Goal: Information Seeking & Learning: Learn about a topic

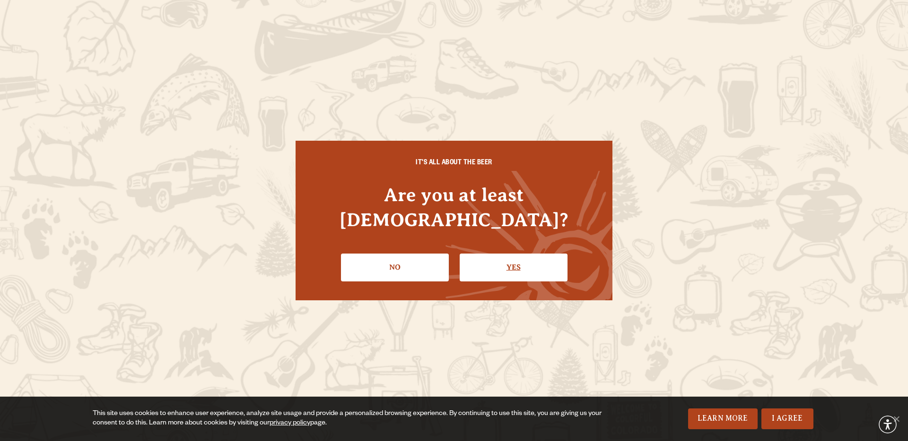
click at [491, 258] on link "Yes" at bounding box center [513, 267] width 108 height 27
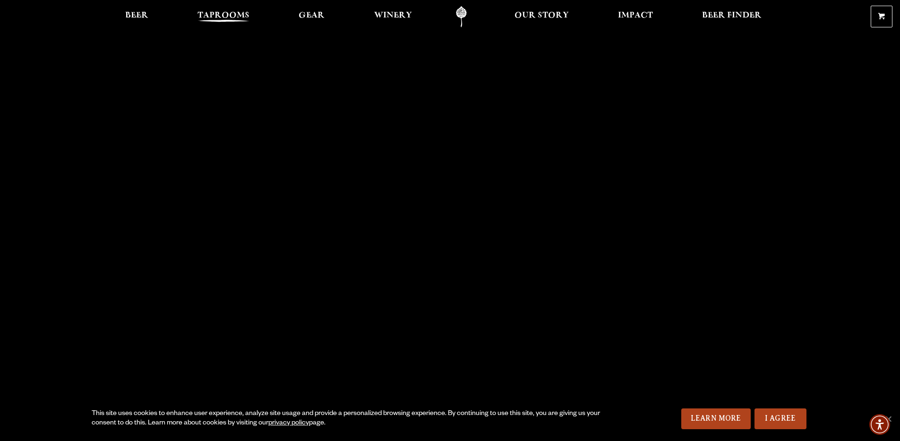
click at [199, 19] on span "Taprooms" at bounding box center [224, 16] width 52 height 8
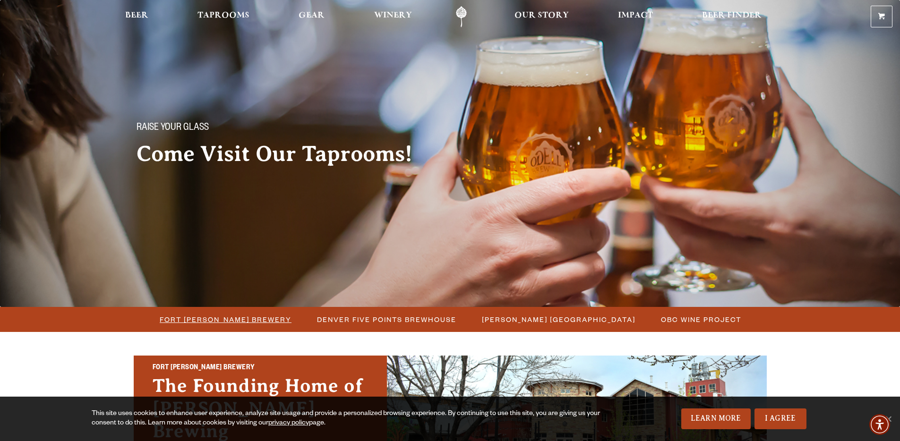
click at [265, 320] on span "Fort [PERSON_NAME] Brewery" at bounding box center [226, 320] width 132 height 14
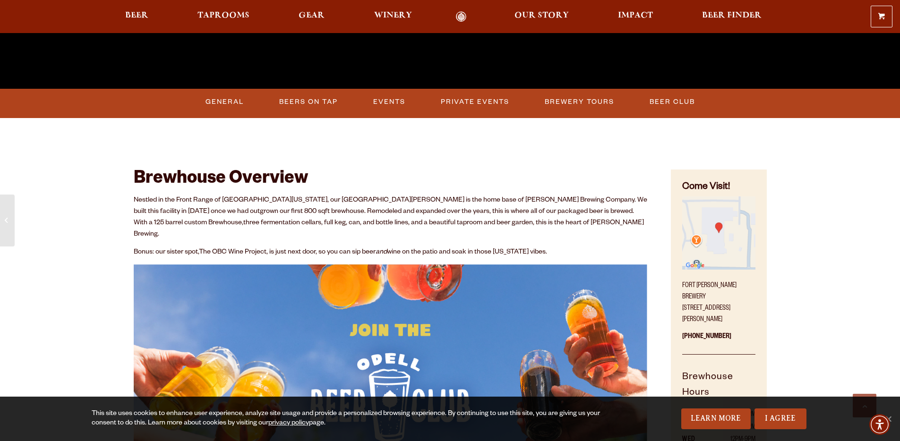
scroll to position [206, 0]
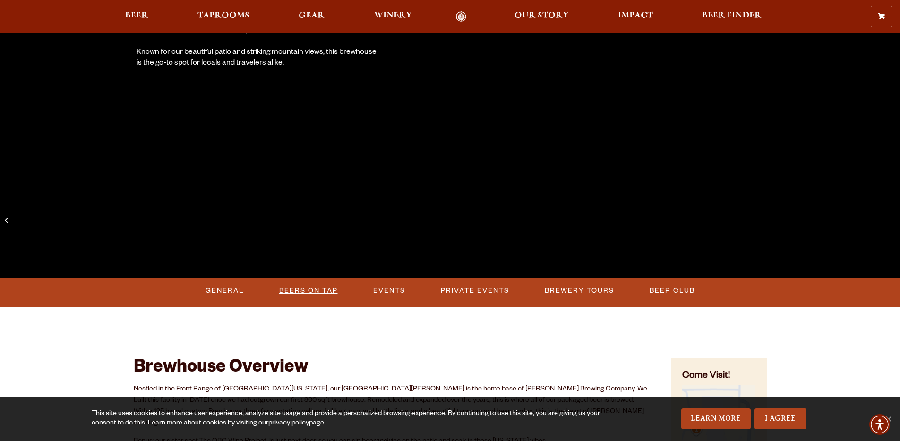
click at [286, 285] on link "Beers on Tap" at bounding box center [309, 291] width 66 height 22
click at [310, 294] on link "Beers on Tap" at bounding box center [311, 291] width 83 height 22
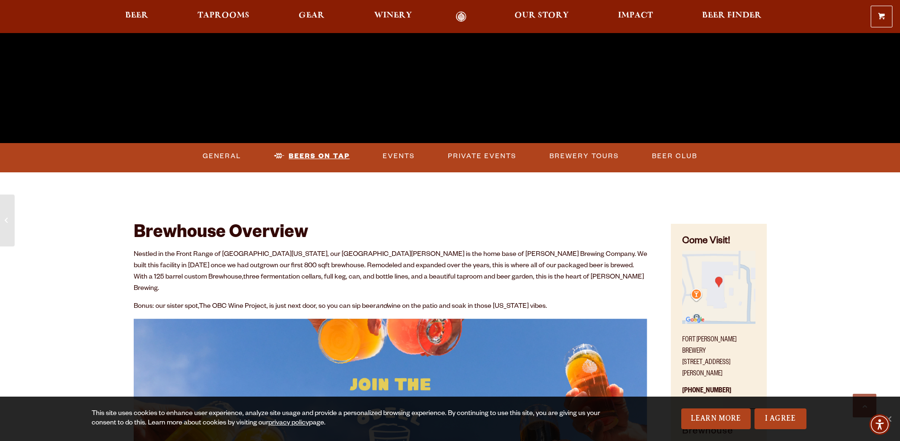
scroll to position [310, 0]
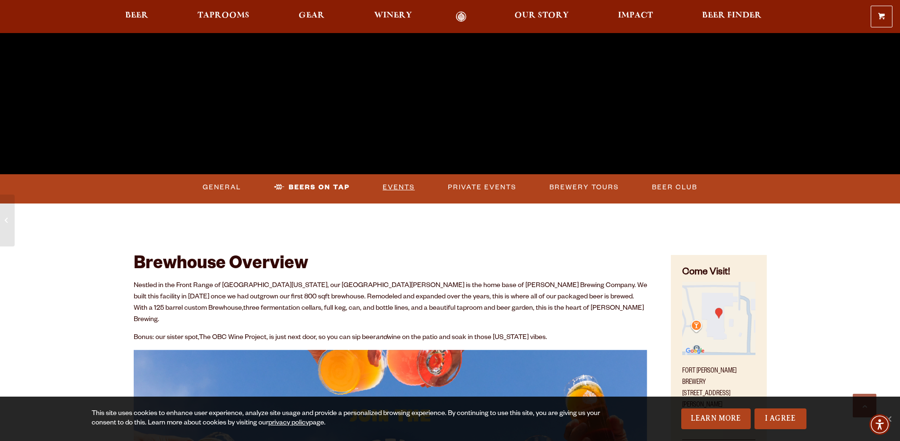
click at [383, 188] on link "Events" at bounding box center [399, 188] width 40 height 22
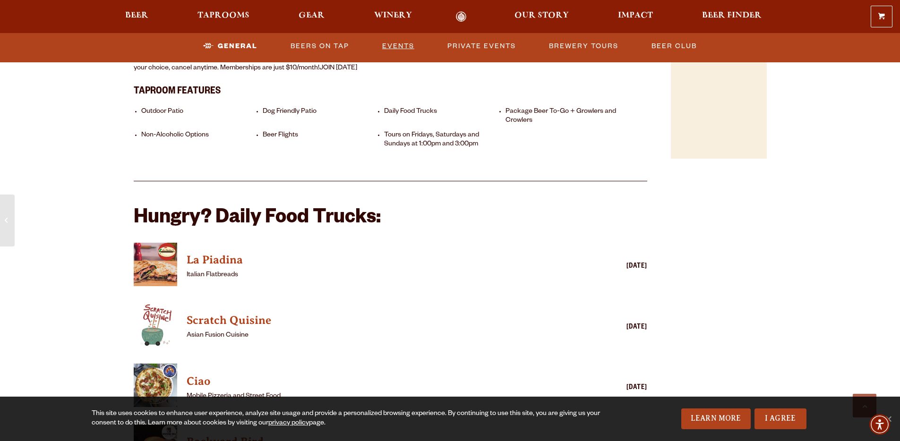
scroll to position [638, 0]
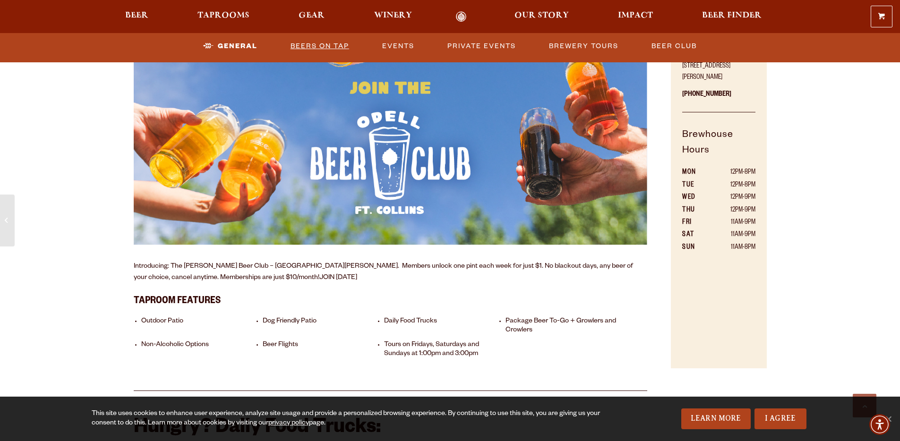
click at [307, 43] on link "Beers on Tap" at bounding box center [320, 46] width 66 height 22
click at [475, 45] on link "Private Events" at bounding box center [482, 46] width 76 height 22
click at [199, 43] on link "General" at bounding box center [222, 46] width 46 height 22
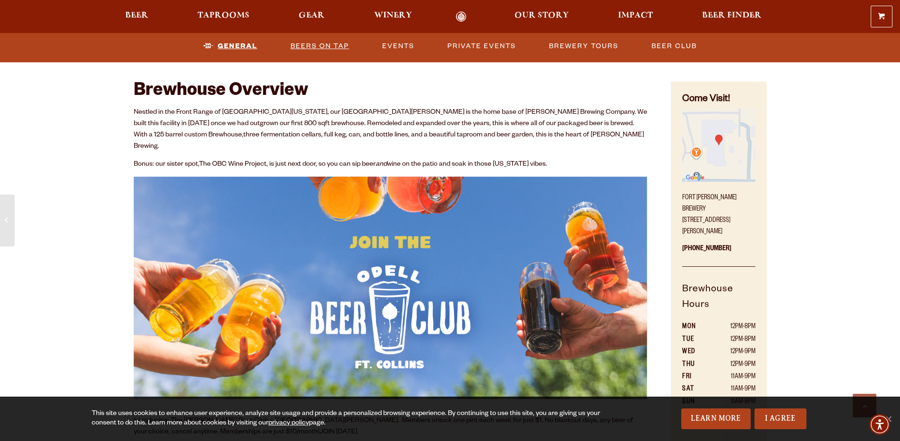
scroll to position [482, 0]
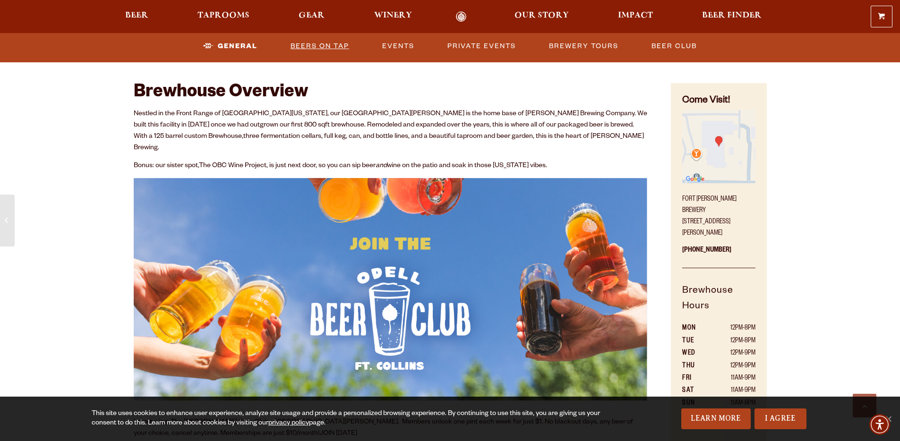
click at [306, 49] on link "Beers on Tap" at bounding box center [320, 46] width 66 height 22
click at [306, 49] on link "Beers on Tap" at bounding box center [311, 46] width 83 height 22
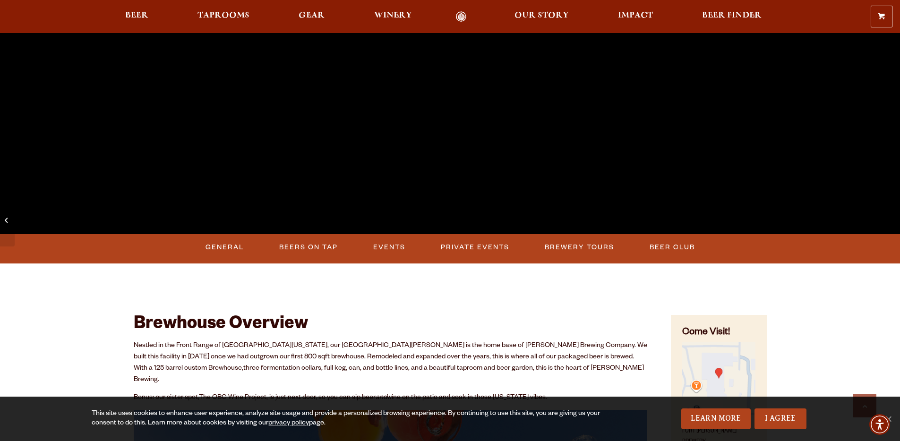
scroll to position [249, 0]
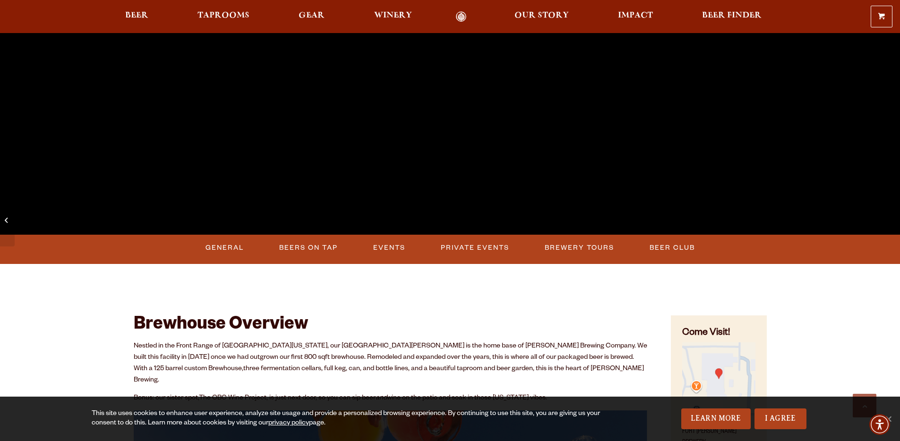
click at [144, 9] on div "0 Shopping Cart No products in the cart. Beer Taprooms Gear Winery Our Story Im…" at bounding box center [450, 17] width 900 height 22
click at [140, 13] on span "Beer" at bounding box center [136, 16] width 23 height 8
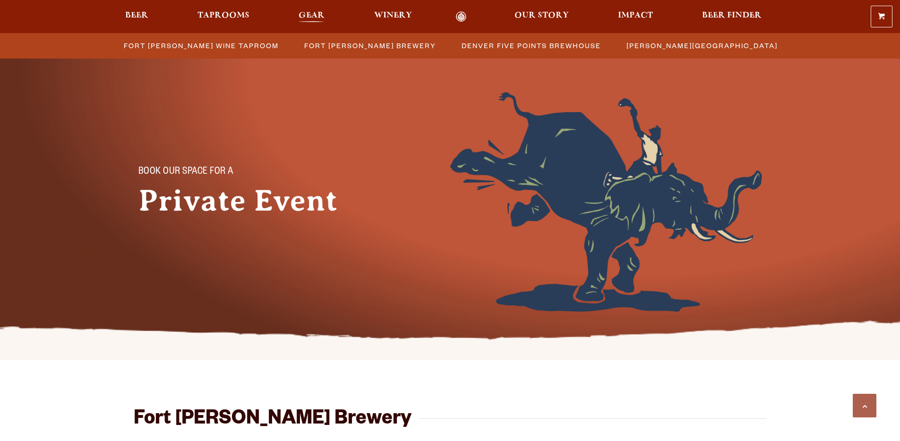
scroll to position [364, 0]
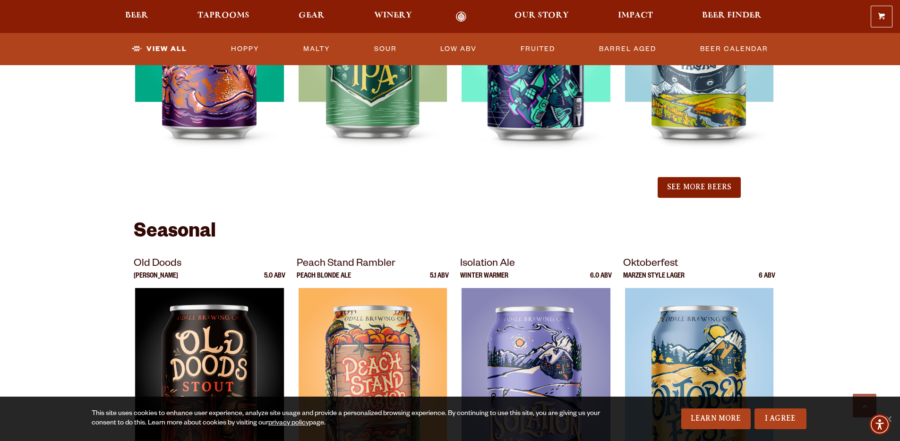
scroll to position [1173, 0]
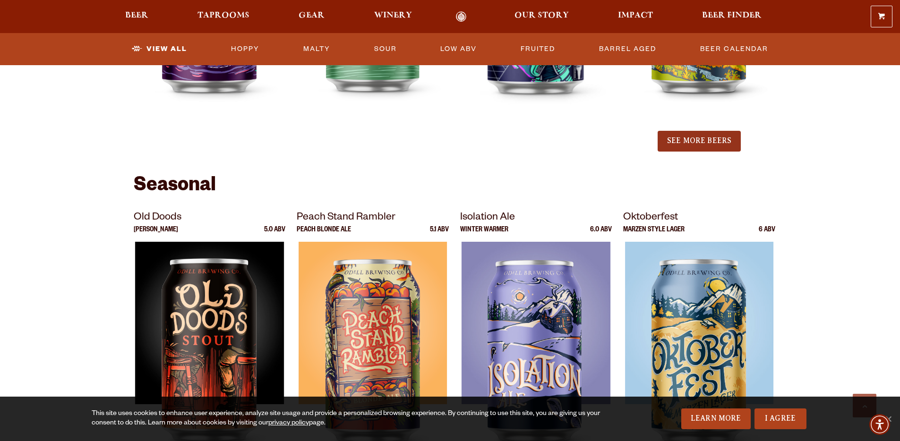
click at [725, 141] on button "See More Beers" at bounding box center [699, 141] width 83 height 21
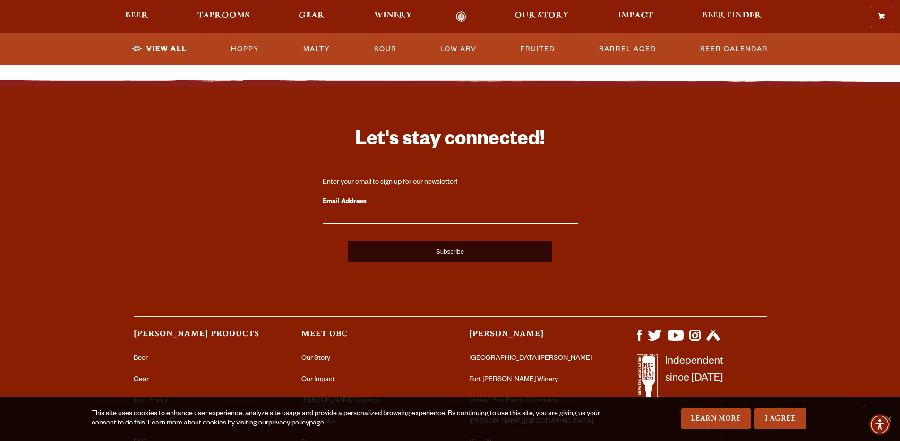
scroll to position [2527, 0]
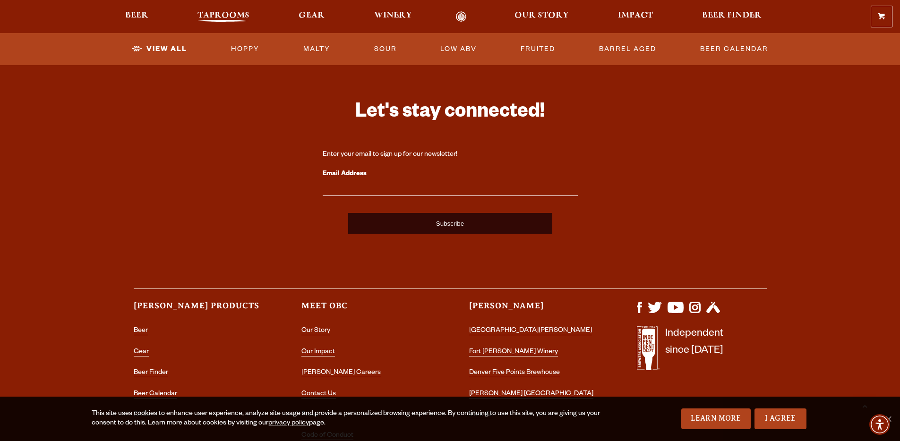
click at [216, 19] on span "Taprooms" at bounding box center [224, 16] width 52 height 8
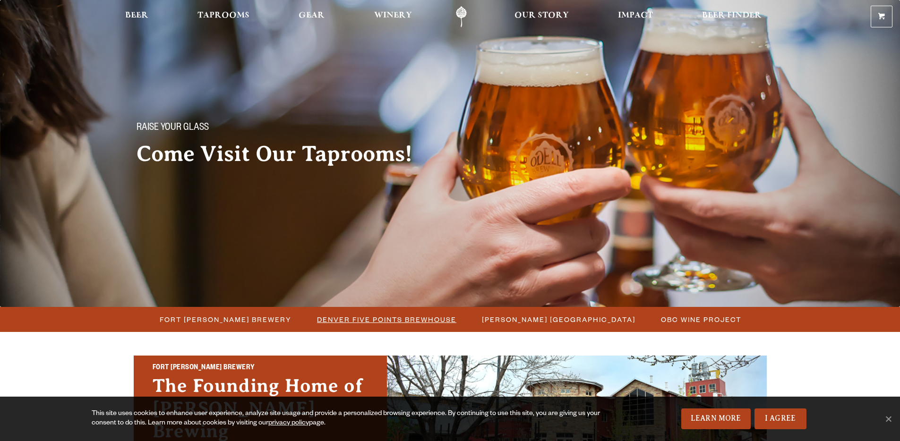
click at [351, 321] on span "Denver Five Points Brewhouse" at bounding box center [386, 320] width 139 height 14
click at [251, 317] on span "Fort [PERSON_NAME] Brewery" at bounding box center [226, 320] width 132 height 14
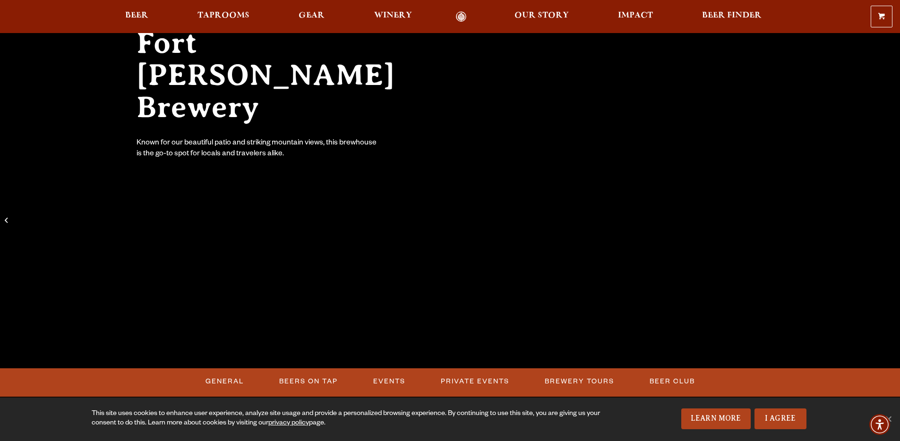
scroll to position [116, 0]
click at [310, 379] on link "Beers on Tap" at bounding box center [309, 382] width 66 height 22
click at [310, 379] on link "Beers on Tap" at bounding box center [311, 382] width 83 height 22
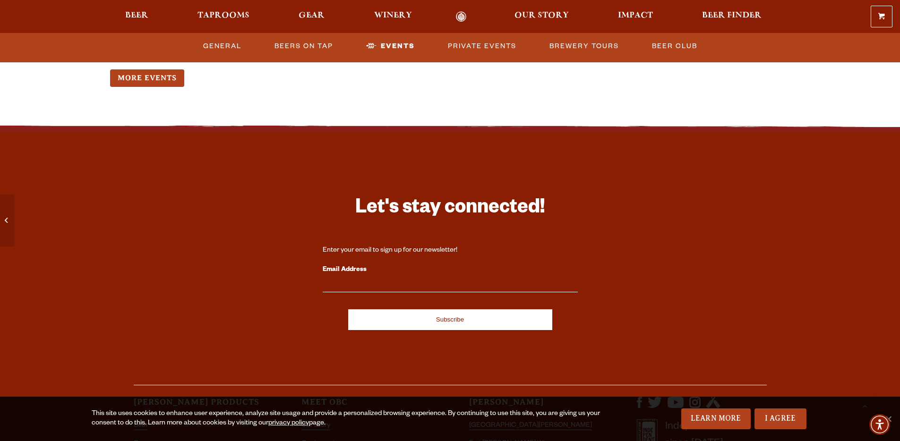
scroll to position [2734, 0]
